Goal: Register for event/course: Register for event/course

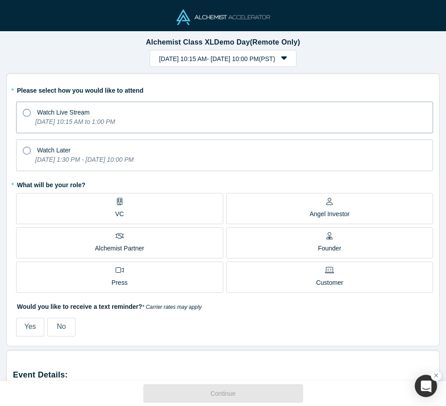
click at [212, 122] on label "Watch Live Stream Tuesday, September 30, 2025 10:15 AM to 1:00 PM" at bounding box center [224, 118] width 417 height 32
click at [0, 0] on input "Watch Live Stream Tuesday, September 30, 2025 10:15 AM to 1:00 PM" at bounding box center [0, 0] width 0 height 0
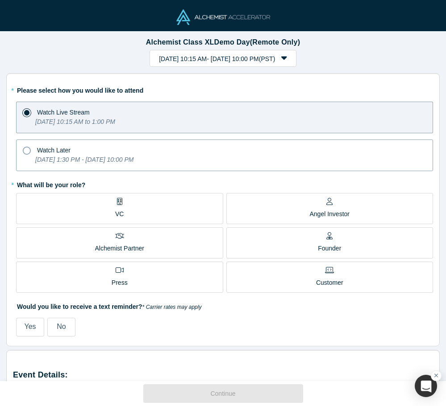
click at [133, 166] on div "Tuesday, September 30, 2025 1:30 PM - Monday, October 6, 2025 10:00 PM" at bounding box center [84, 161] width 98 height 12
click at [0, 0] on input "Watch Later Tuesday, September 30, 2025 1:30 PM - Monday, October 6, 2025 10:00…" at bounding box center [0, 0] width 0 height 0
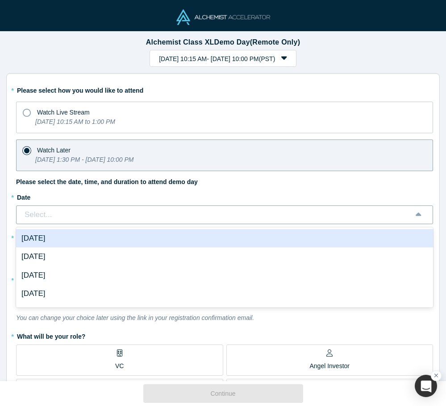
click at [194, 223] on div "Select..." at bounding box center [224, 215] width 417 height 19
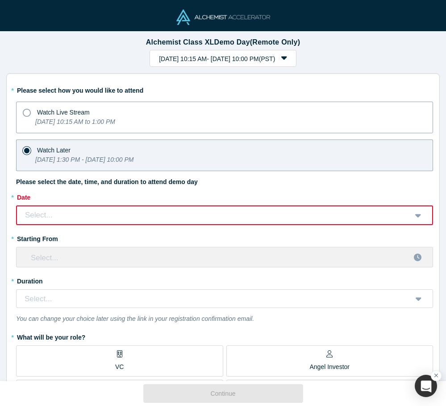
click at [196, 119] on label "Watch Live Stream Tuesday, September 30, 2025 10:15 AM to 1:00 PM" at bounding box center [224, 118] width 417 height 32
click at [0, 0] on input "Watch Live Stream Tuesday, September 30, 2025 10:15 AM to 1:00 PM" at bounding box center [0, 0] width 0 height 0
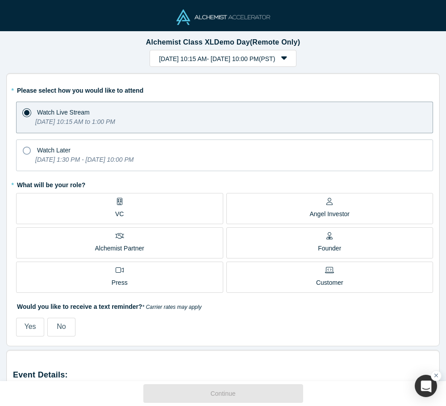
click at [157, 219] on label "VC" at bounding box center [119, 208] width 207 height 31
click at [0, 0] on input "VC" at bounding box center [0, 0] width 0 height 0
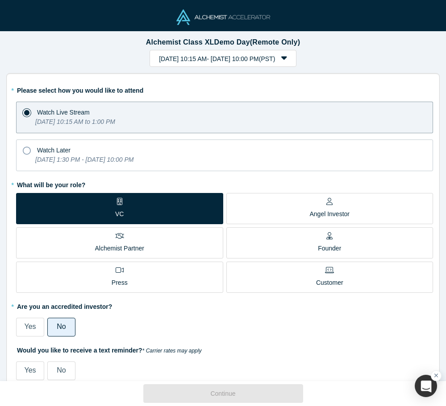
click at [170, 332] on div "Yes No" at bounding box center [224, 326] width 417 height 22
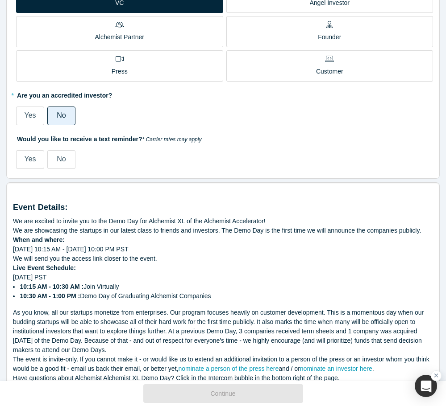
scroll to position [213, 0]
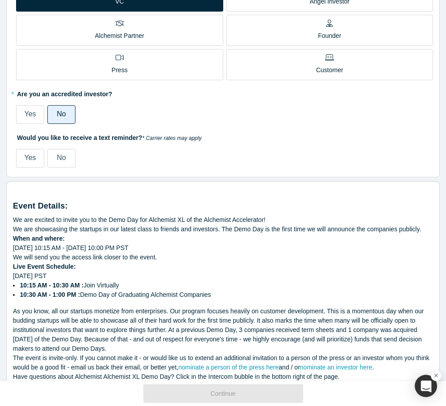
click at [67, 157] on label "No" at bounding box center [61, 158] width 28 height 19
click at [0, 0] on input "No" at bounding box center [0, 0] width 0 height 0
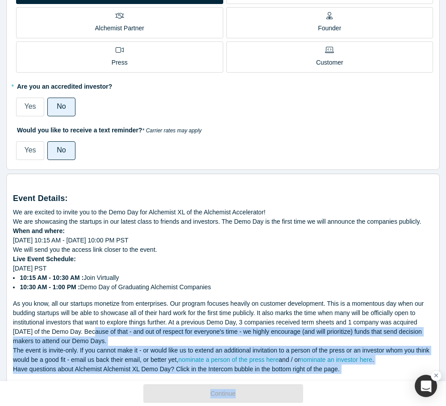
scroll to position [232, 0]
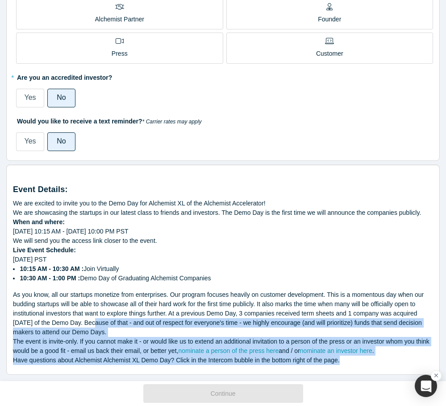
drag, startPoint x: 91, startPoint y: 323, endPoint x: 150, endPoint y: 368, distance: 75.0
click at [150, 368] on div "Event Details: We are excited to invite you to the Demo Day for Alchemist XL of…" at bounding box center [222, 270] width 433 height 211
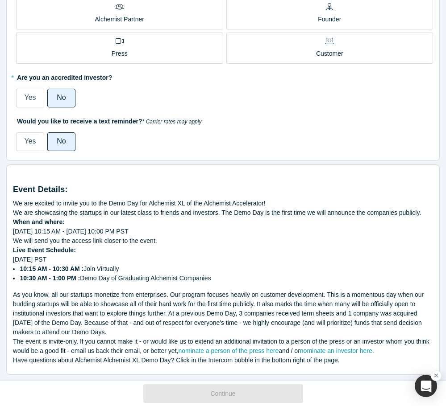
click at [28, 89] on label "Yes" at bounding box center [30, 98] width 28 height 19
click at [0, 0] on input "Yes" at bounding box center [0, 0] width 0 height 0
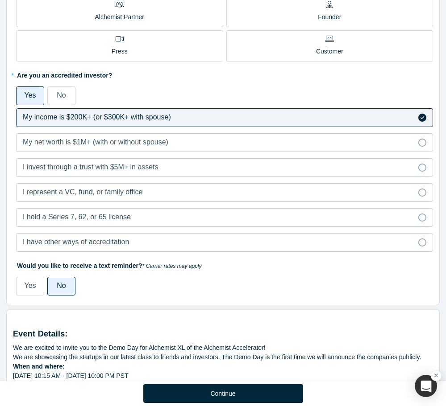
click at [55, 86] on div "Yes No" at bounding box center [224, 94] width 417 height 22
click at [57, 92] on span "No" at bounding box center [61, 95] width 9 height 8
click at [0, 0] on input "No" at bounding box center [0, 0] width 0 height 0
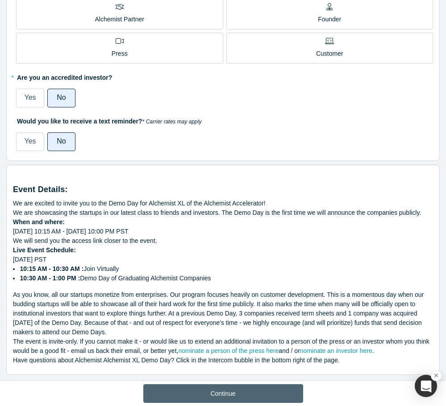
click at [177, 385] on button "Continue" at bounding box center [223, 394] width 160 height 19
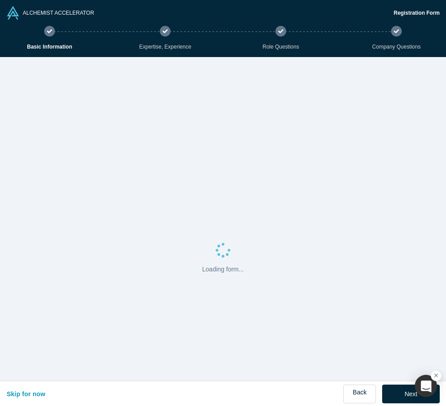
select select "US"
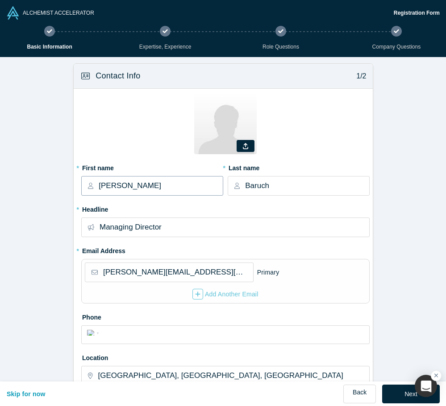
click at [129, 182] on input "Tom" at bounding box center [160, 186] width 123 height 19
type input "Jillian"
type input "Mancaruso"
type input "Analyst"
type input "jillian@baruchfutureventures.com"
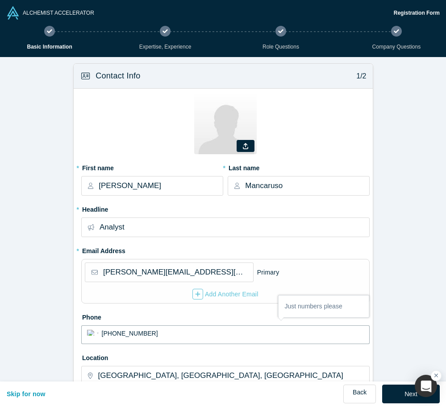
type input "(208) 447-9488"
click at [383, 229] on form "Contact Info 1/2 Zoom Save Remove Upload New * First name Jillian * Last name M…" at bounding box center [223, 344] width 446 height 574
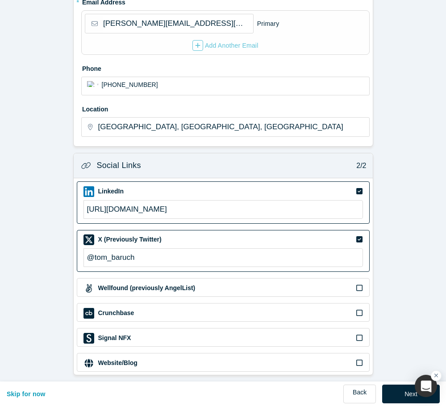
scroll to position [248, 0]
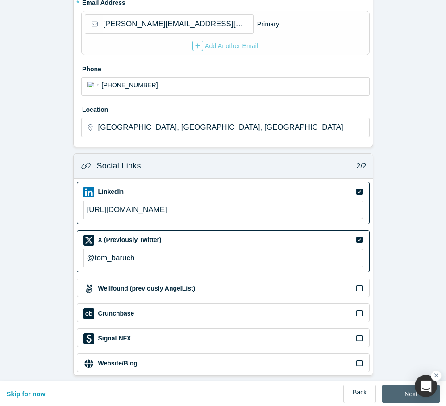
click at [397, 396] on button "Next" at bounding box center [411, 394] width 58 height 19
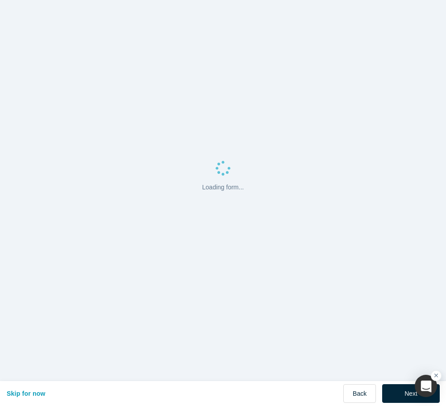
scroll to position [0, 0]
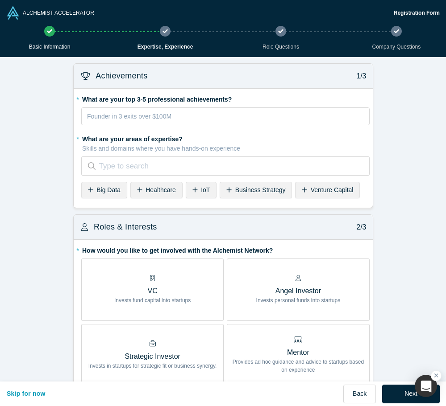
click at [310, 191] on div "Venture Capital" at bounding box center [327, 190] width 65 height 17
click at [151, 171] on div "Remove Venture Capital" at bounding box center [152, 166] width 12 height 12
